Goal: Task Accomplishment & Management: Manage account settings

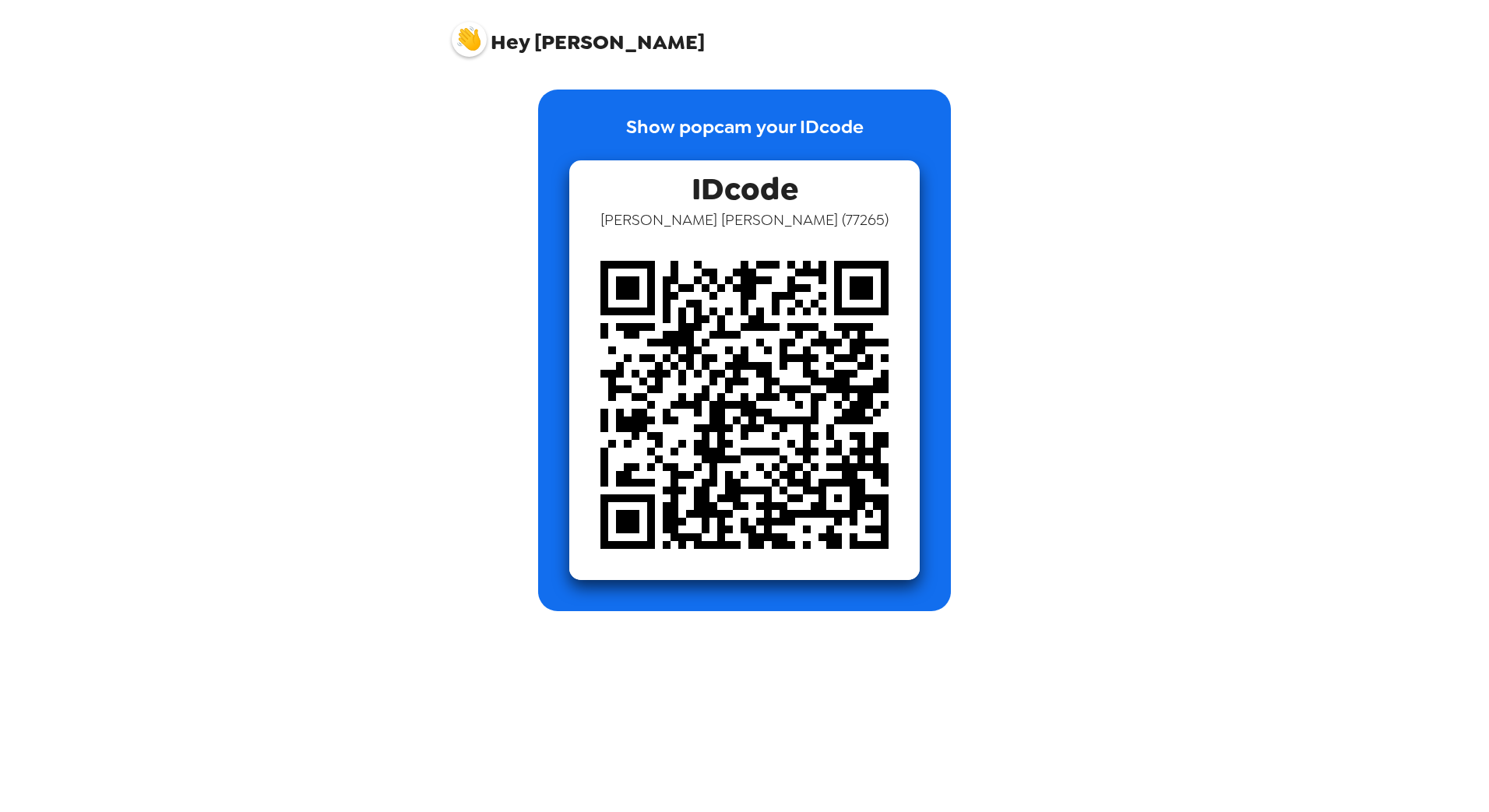
click at [550, 43] on span "Hey [PERSON_NAME]" at bounding box center [578, 33] width 253 height 39
click at [472, 43] on img at bounding box center [469, 39] width 35 height 35
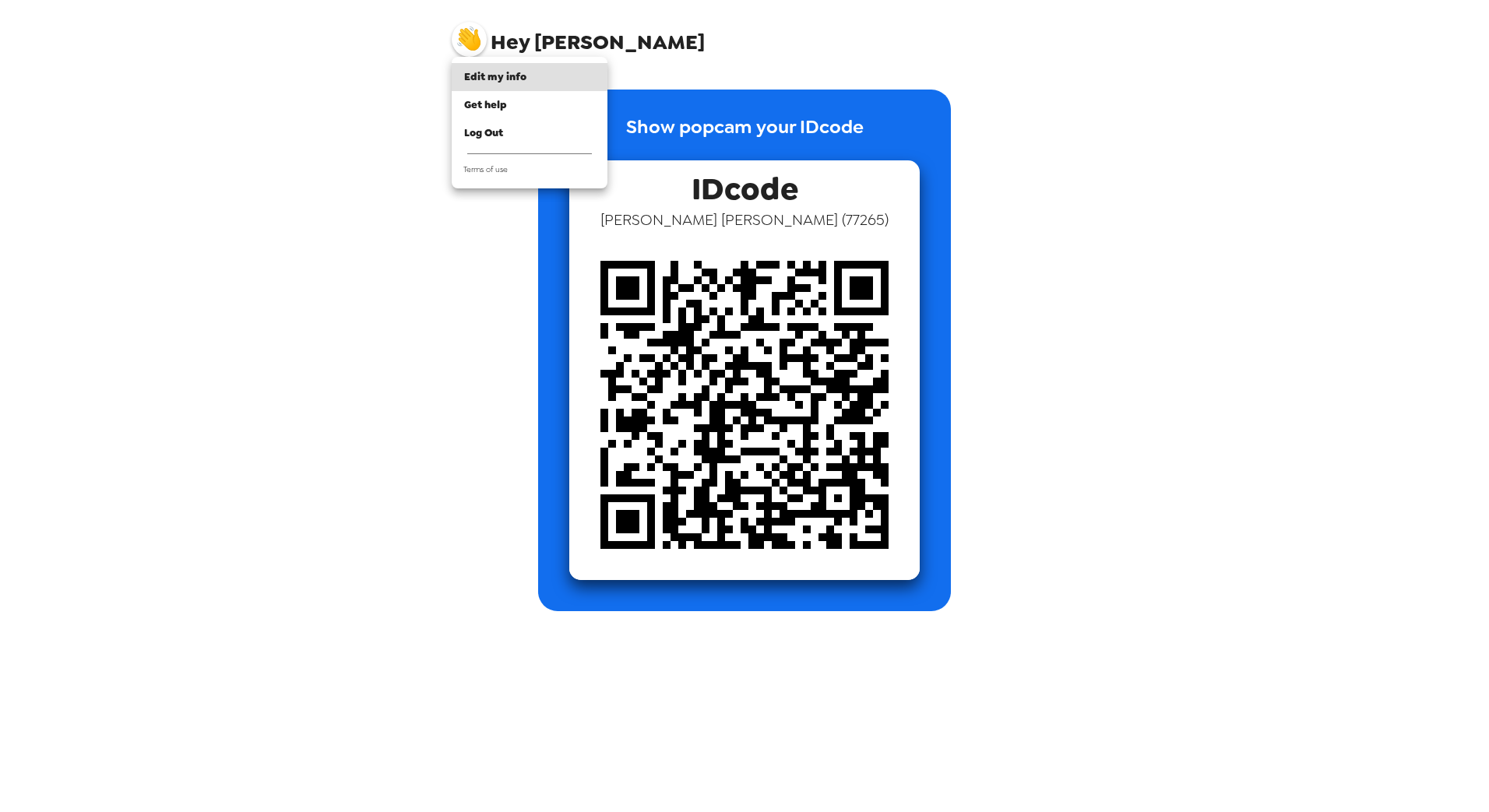
click at [383, 159] on div at bounding box center [744, 406] width 1489 height 812
